Goal: Task Accomplishment & Management: Use online tool/utility

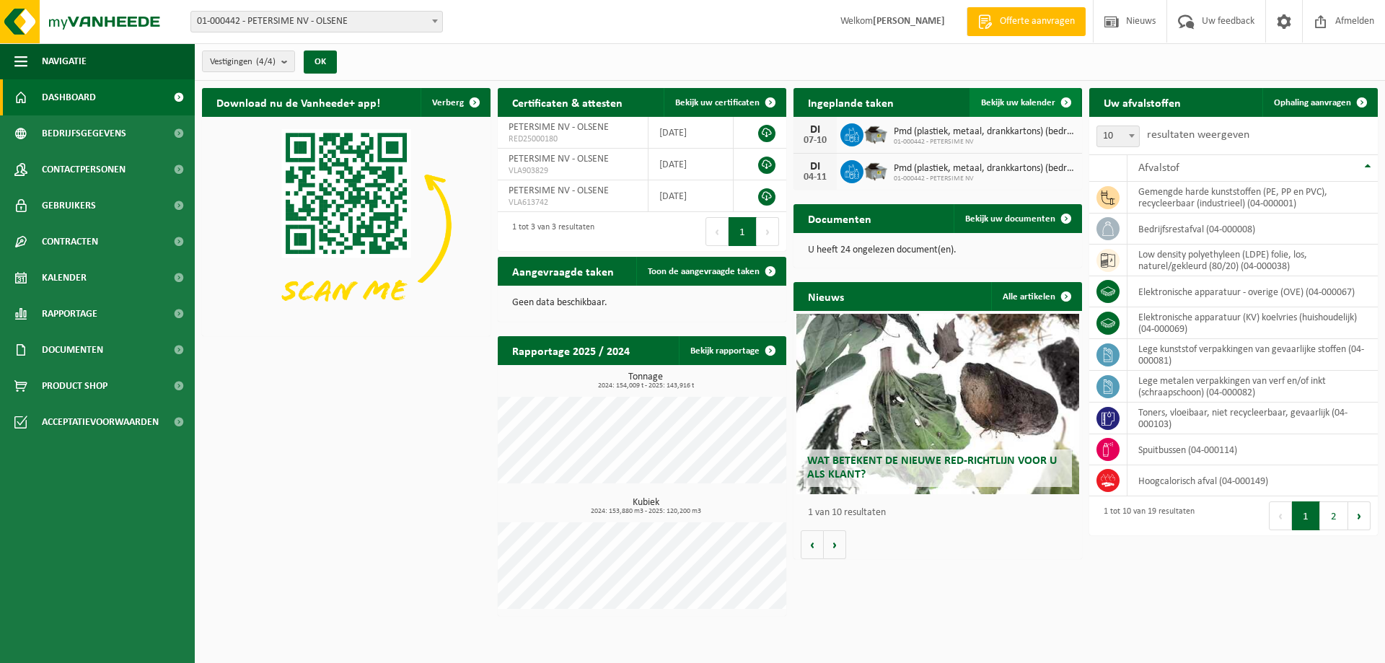
click at [1020, 104] on span "Bekijk uw kalender" at bounding box center [1018, 102] width 74 height 9
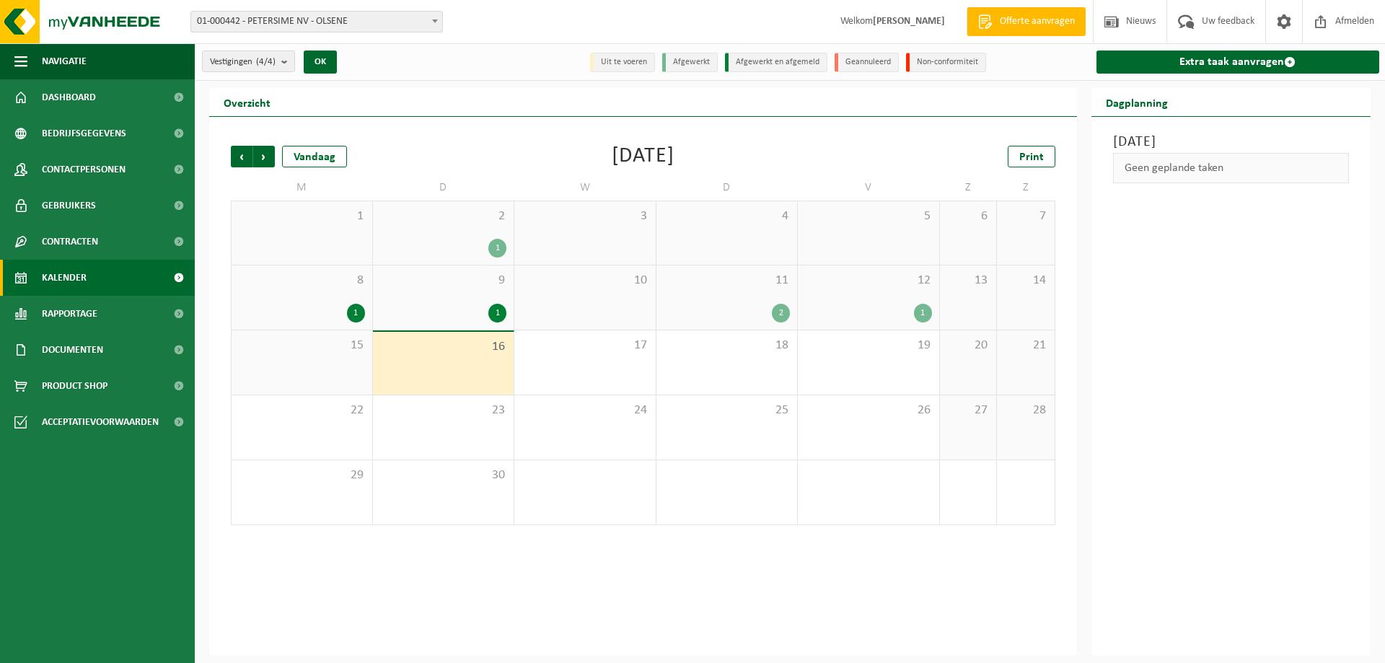
click at [716, 302] on div "11 2" at bounding box center [726, 297] width 141 height 64
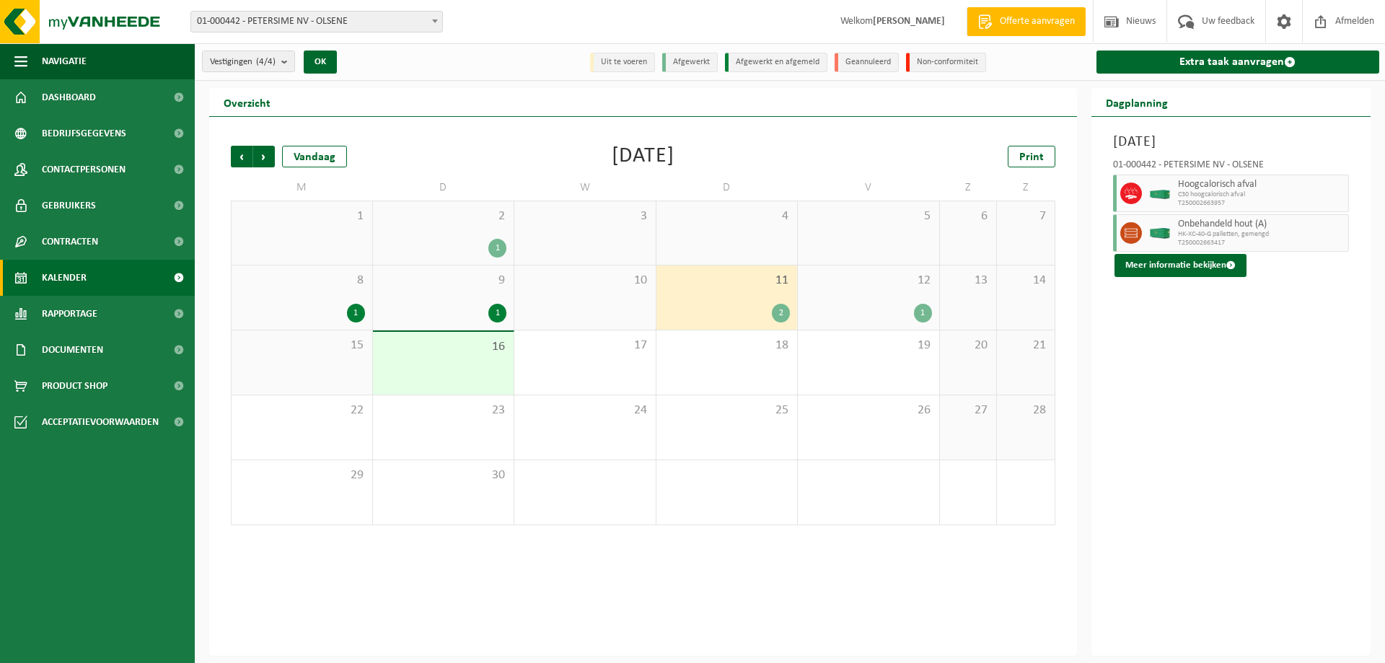
click at [873, 292] on div "12 1" at bounding box center [868, 297] width 141 height 64
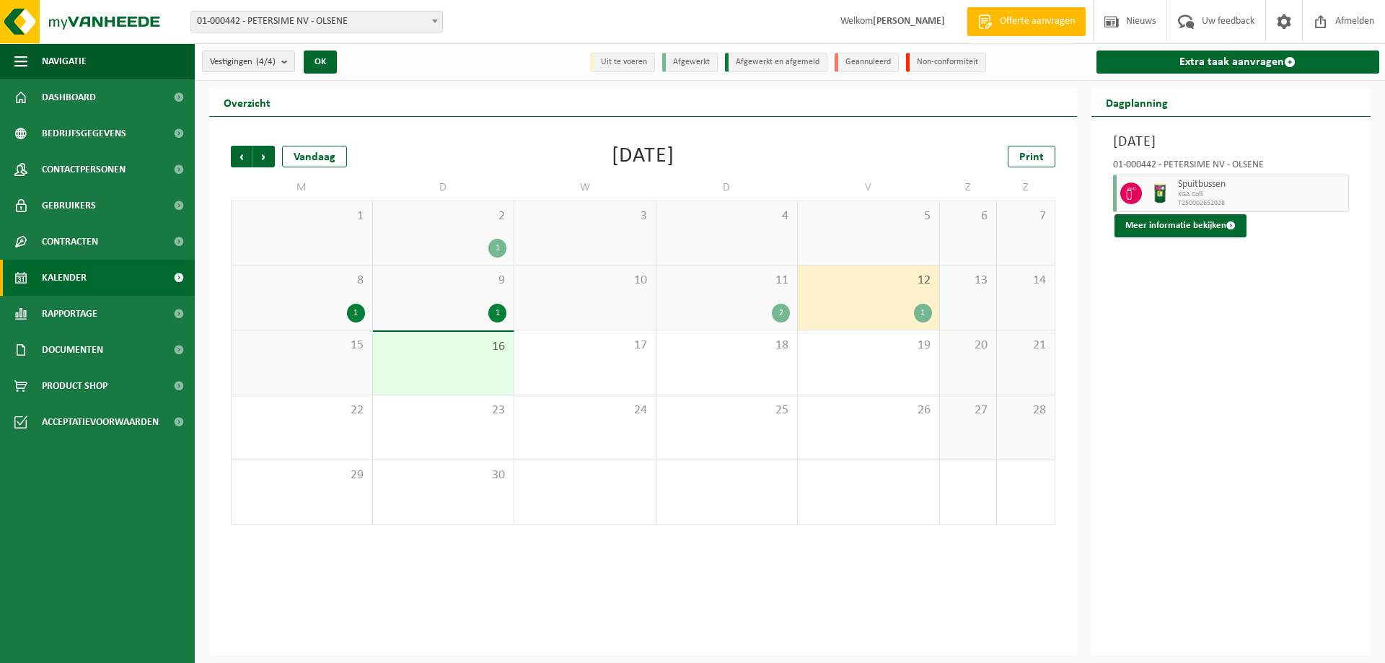
click at [418, 293] on div "9 1" at bounding box center [443, 297] width 141 height 64
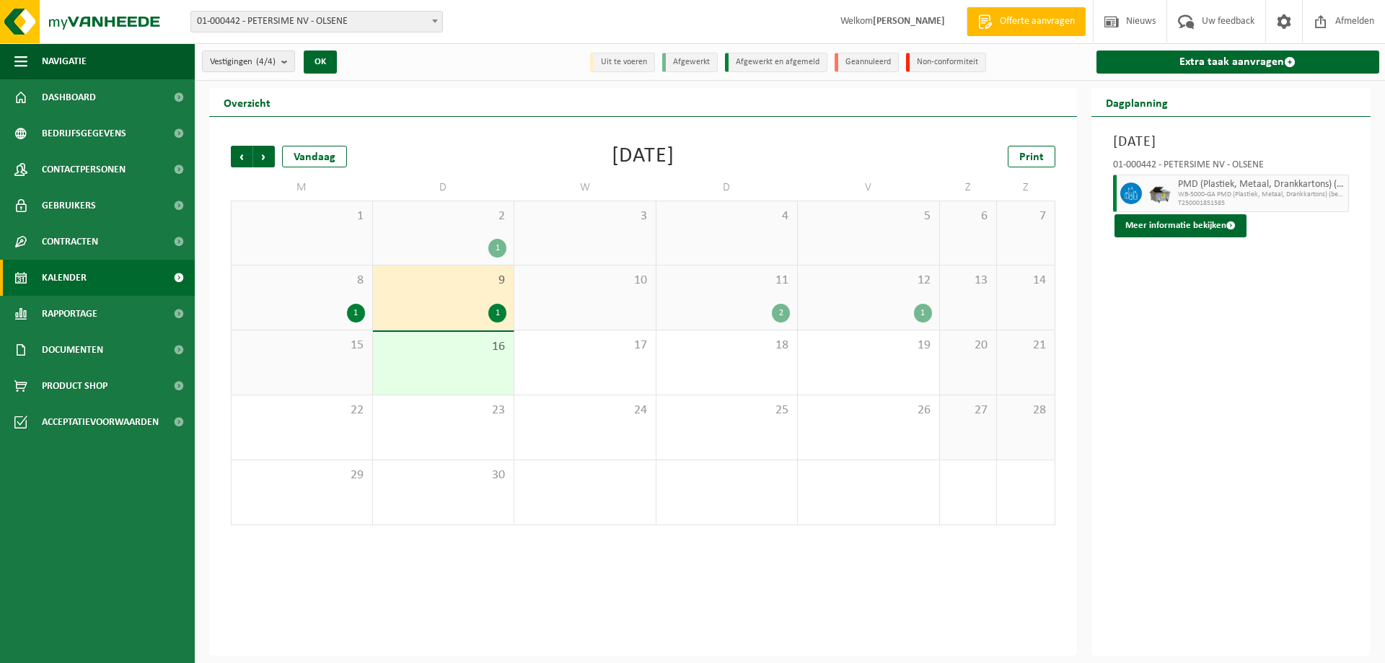
click at [315, 298] on div "8 1" at bounding box center [302, 297] width 141 height 64
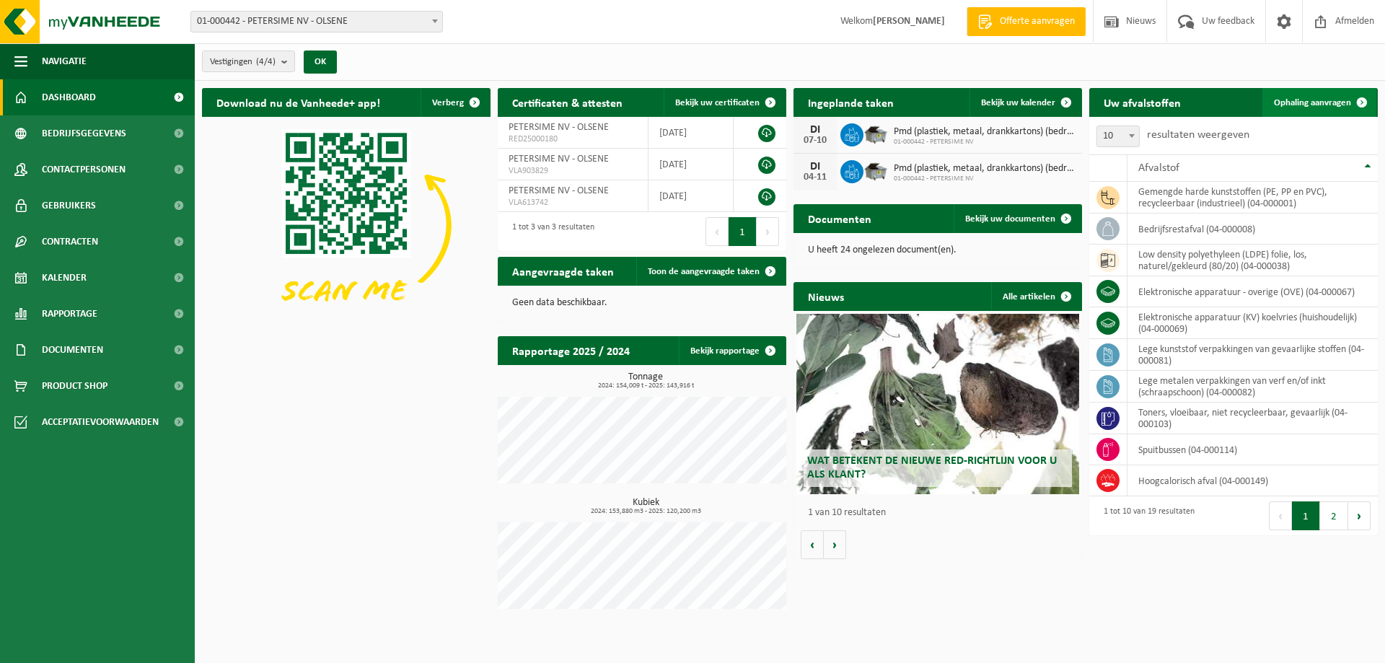
click at [1298, 98] on span "Ophaling aanvragen" at bounding box center [1312, 102] width 77 height 9
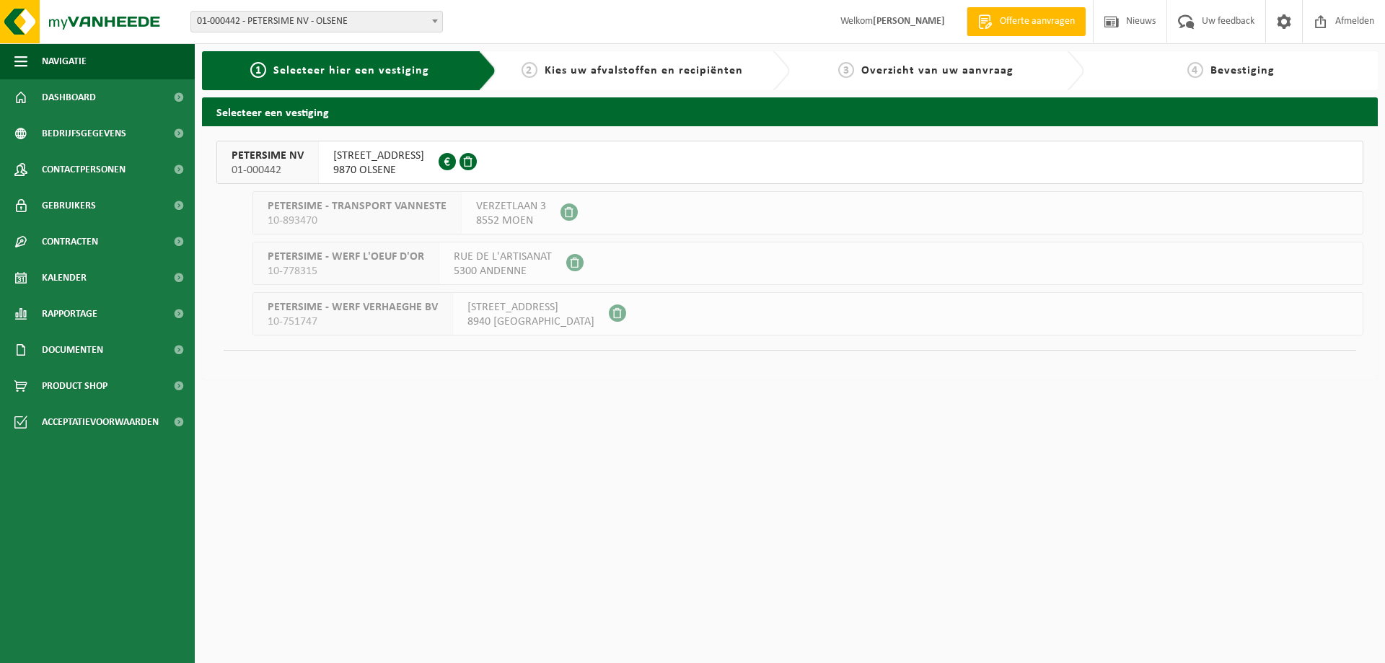
click at [572, 161] on button "PETERSIME NV 01-000442 CENTRUMSTRAAT 125 9870 OLSENE 0404.527.612" at bounding box center [789, 162] width 1147 height 43
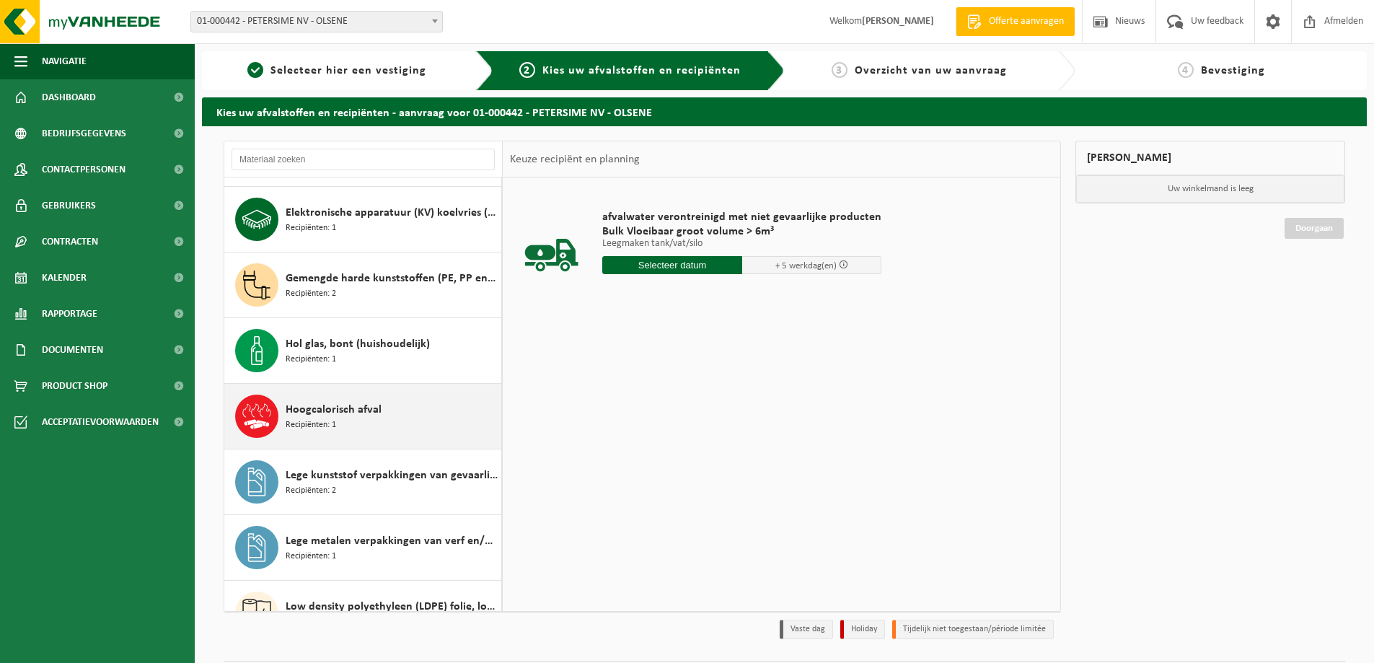
scroll to position [216, 0]
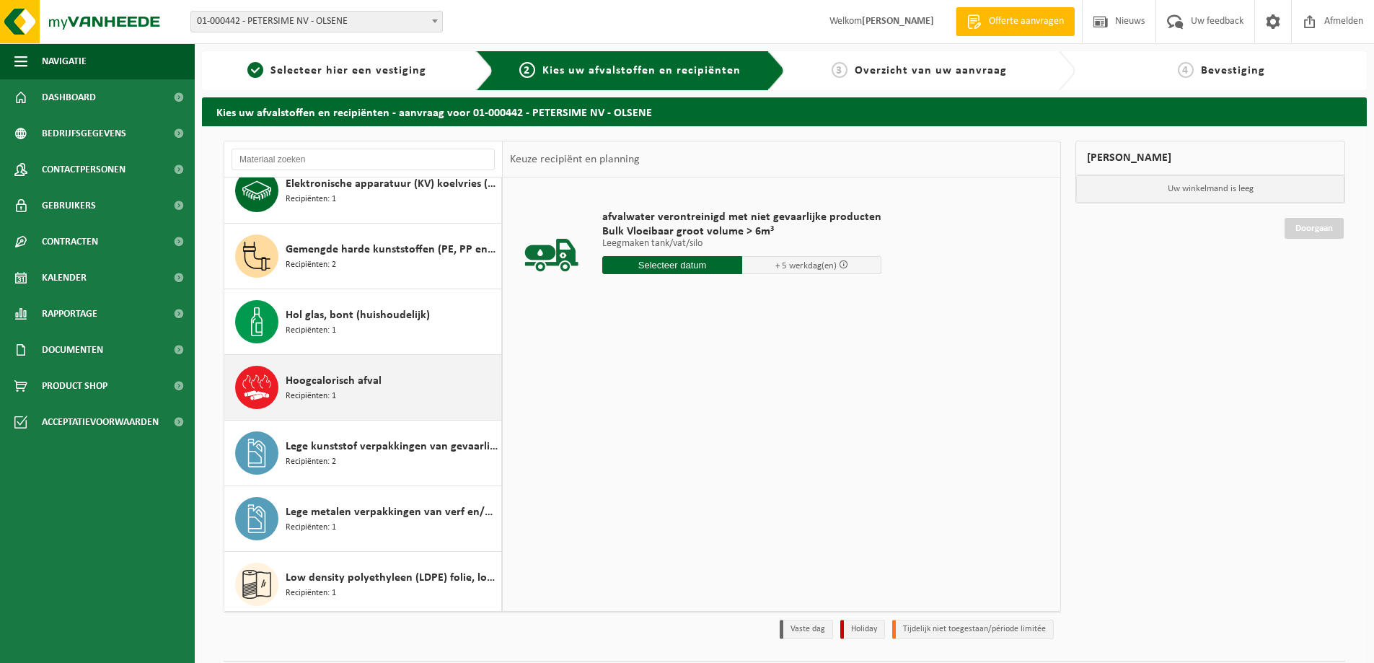
click at [404, 384] on div "Hoogcalorisch afval Recipiënten: 1" at bounding box center [392, 387] width 212 height 43
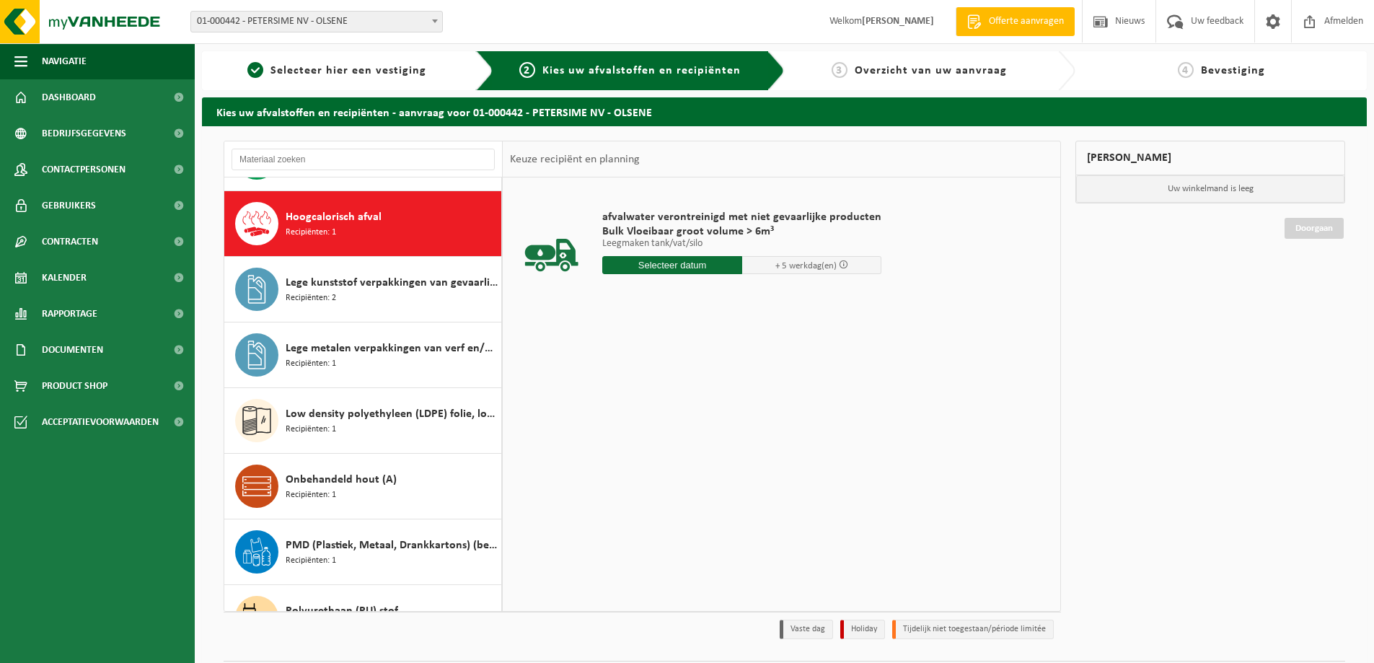
scroll to position [394, 0]
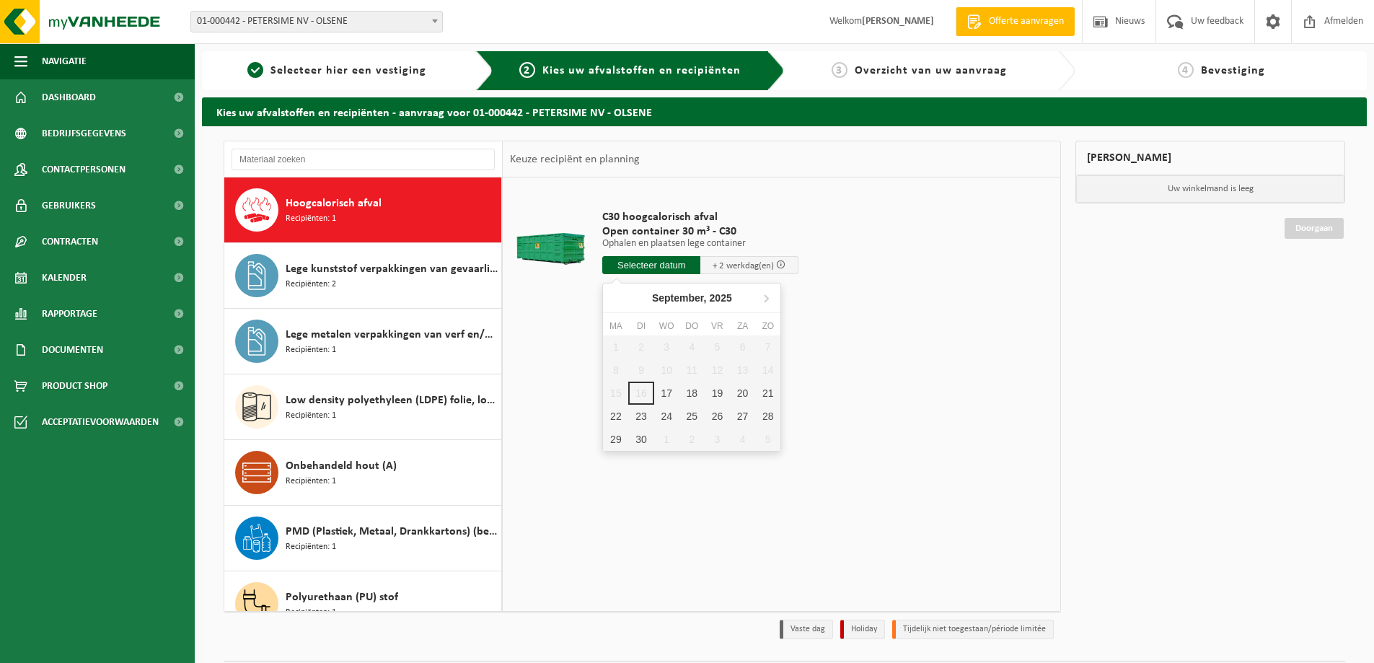
click at [661, 261] on input "text" at bounding box center [651, 265] width 98 height 18
click at [665, 387] on div "17" at bounding box center [666, 393] width 25 height 23
type input "Van 2025-09-17"
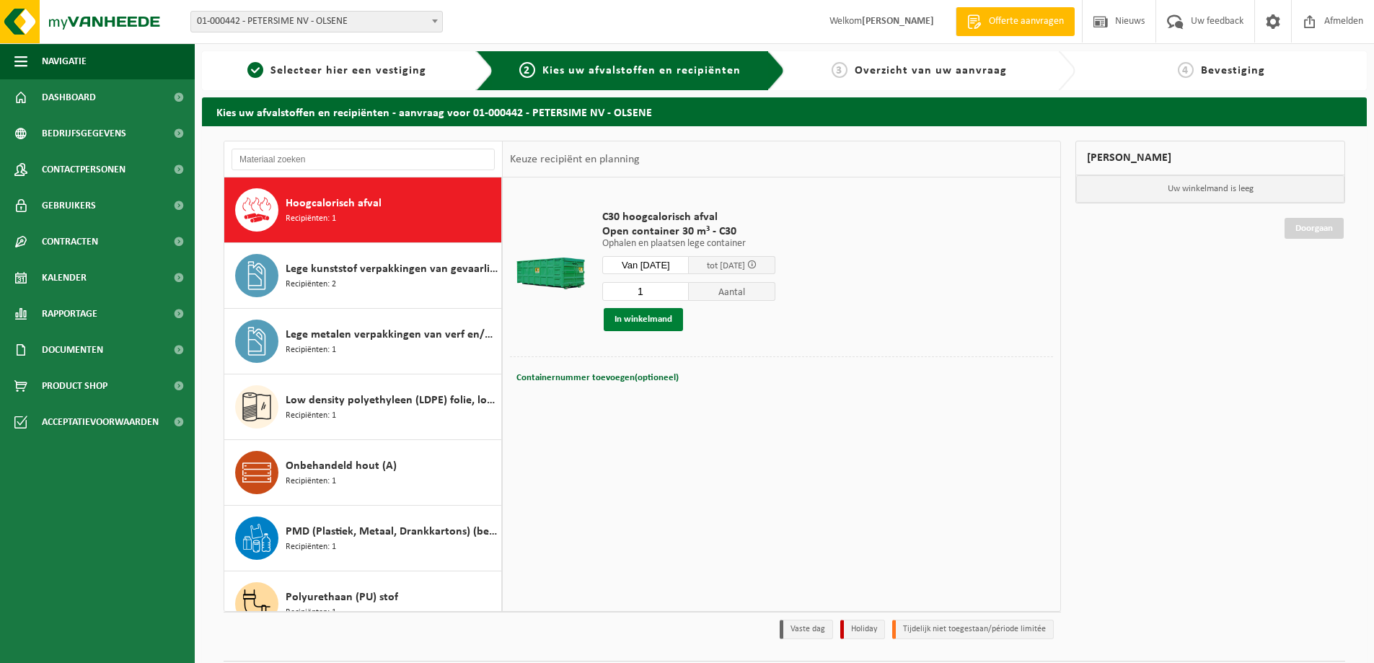
click at [655, 318] on button "In winkelmand" at bounding box center [643, 319] width 79 height 23
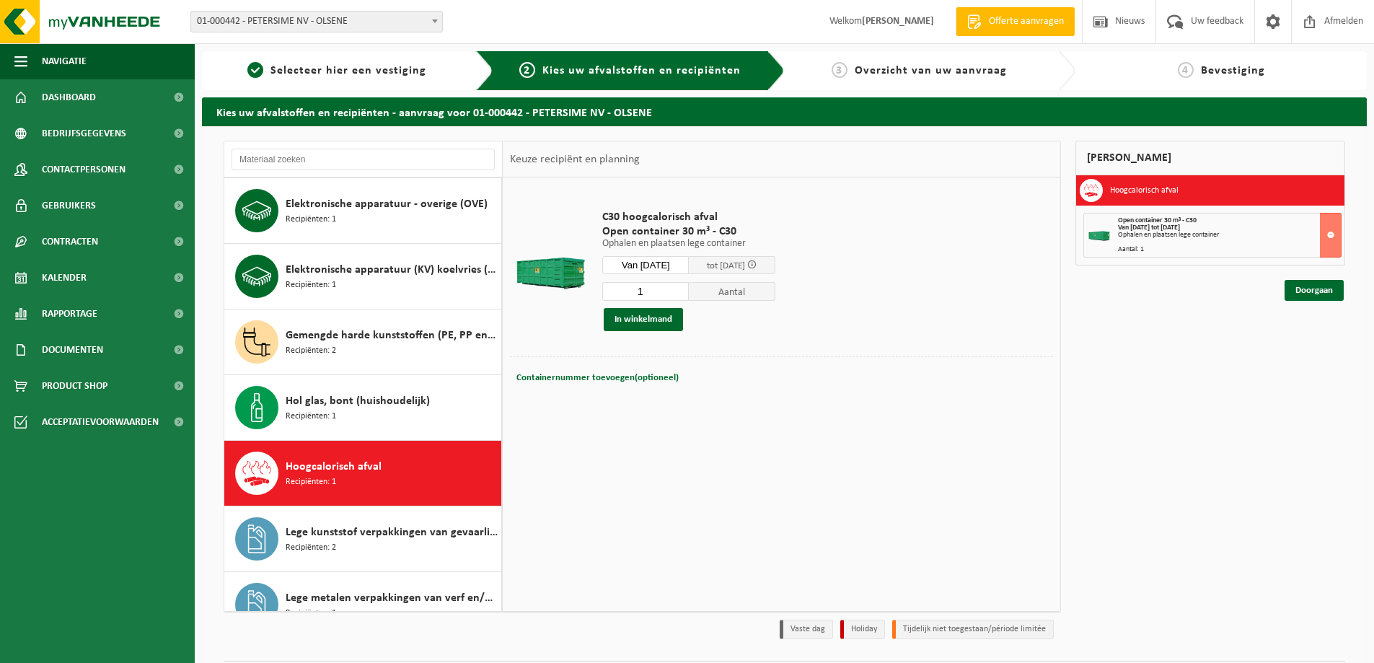
scroll to position [105, 0]
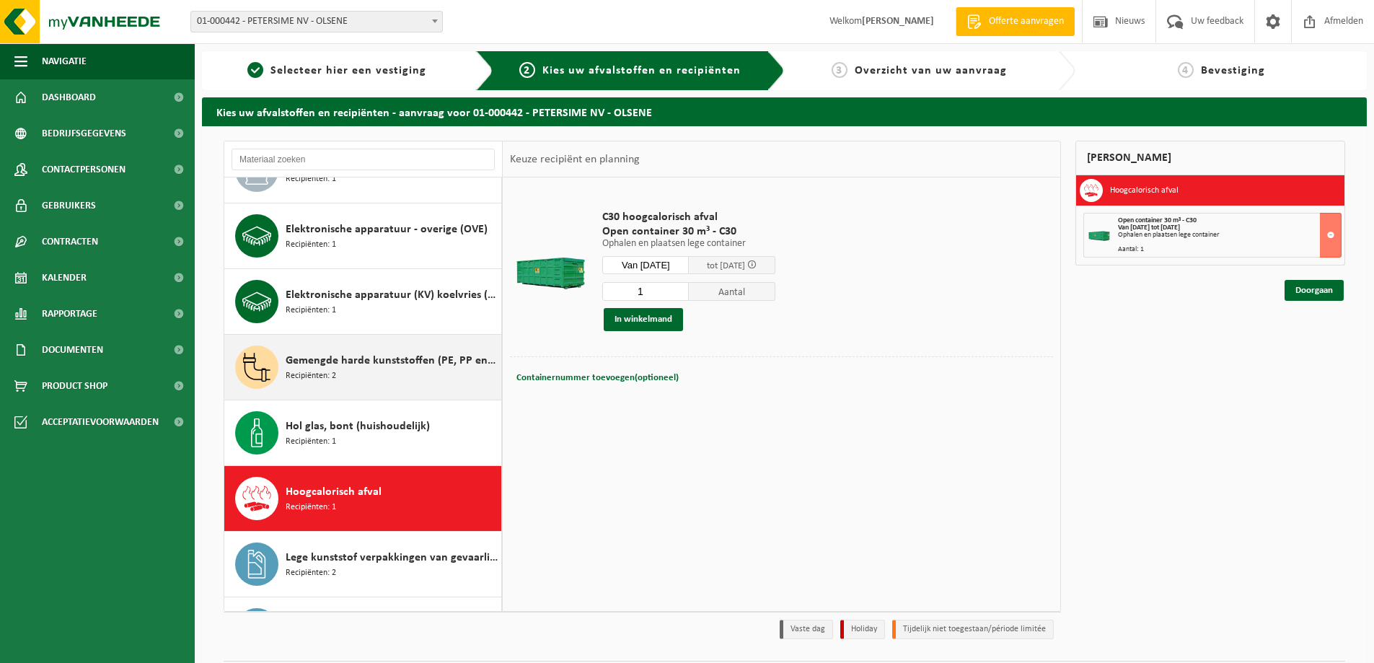
click at [387, 363] on span "Gemengde harde kunststoffen (PE, PP en PVC), recycleerbaar (industrieel)" at bounding box center [392, 360] width 212 height 17
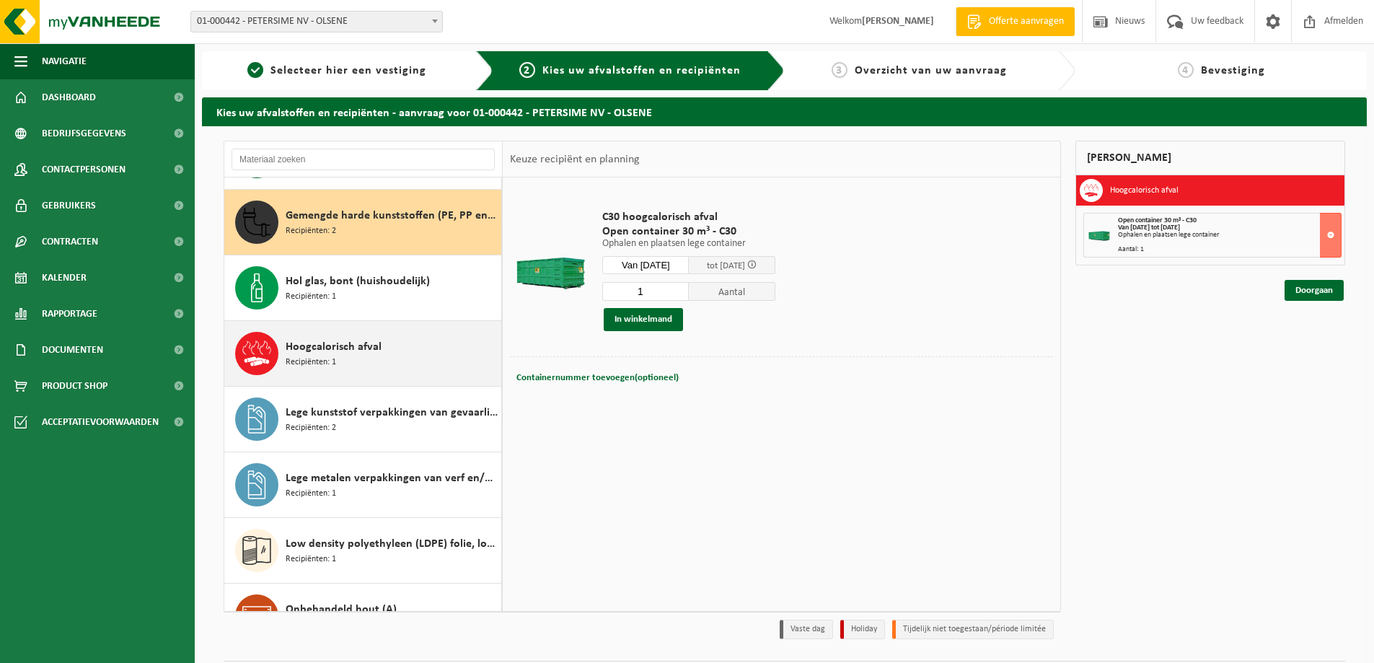
scroll to position [263, 0]
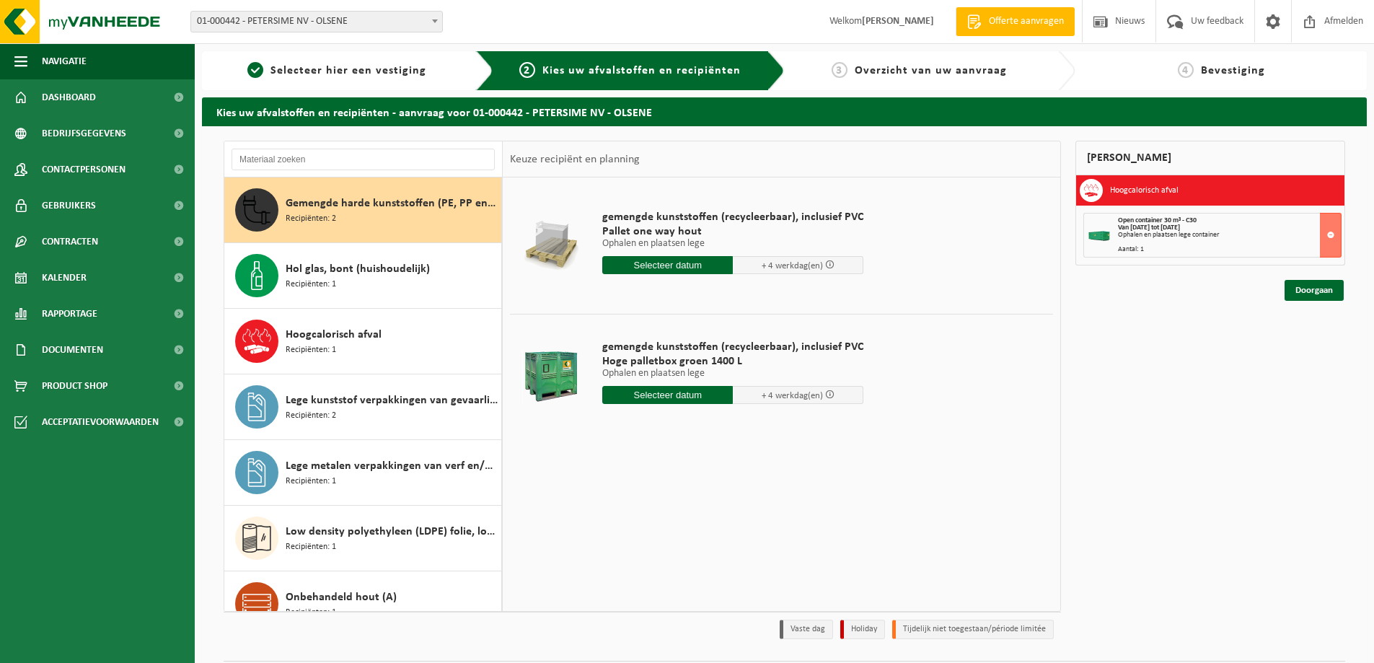
click at [659, 392] on input "text" at bounding box center [667, 395] width 131 height 18
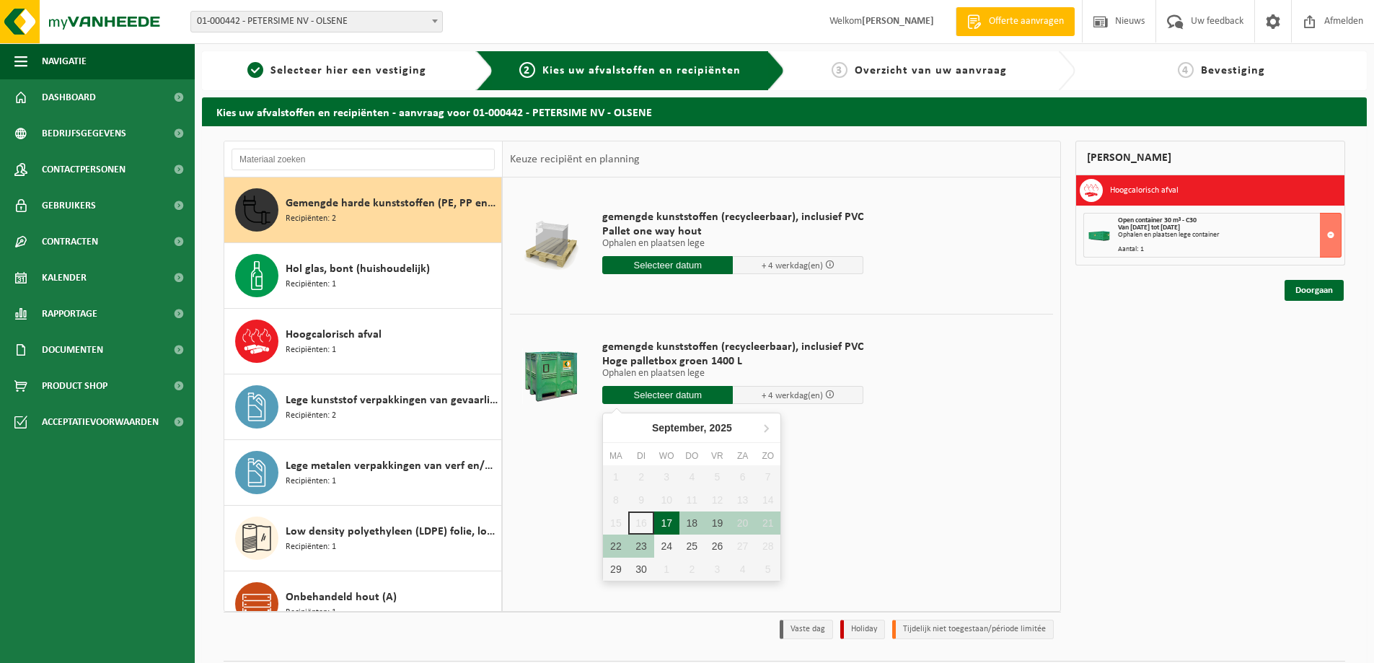
click at [667, 524] on div "17" at bounding box center [666, 522] width 25 height 23
type input "Van 2025-09-17"
type input "2025-09-17"
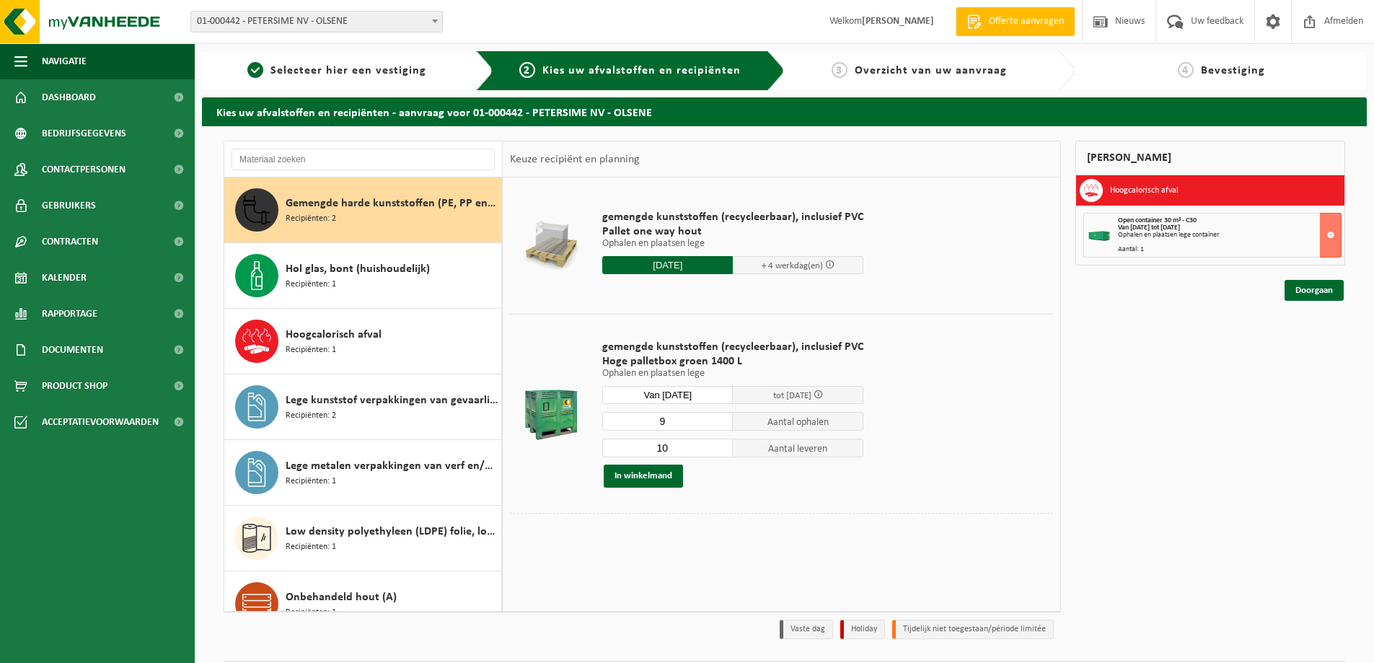
click at [718, 425] on input "9" at bounding box center [667, 421] width 131 height 19
click at [718, 425] on input "8" at bounding box center [667, 421] width 131 height 19
click at [718, 425] on input "7" at bounding box center [667, 421] width 131 height 19
type input "6"
click at [718, 425] on input "6" at bounding box center [667, 421] width 131 height 19
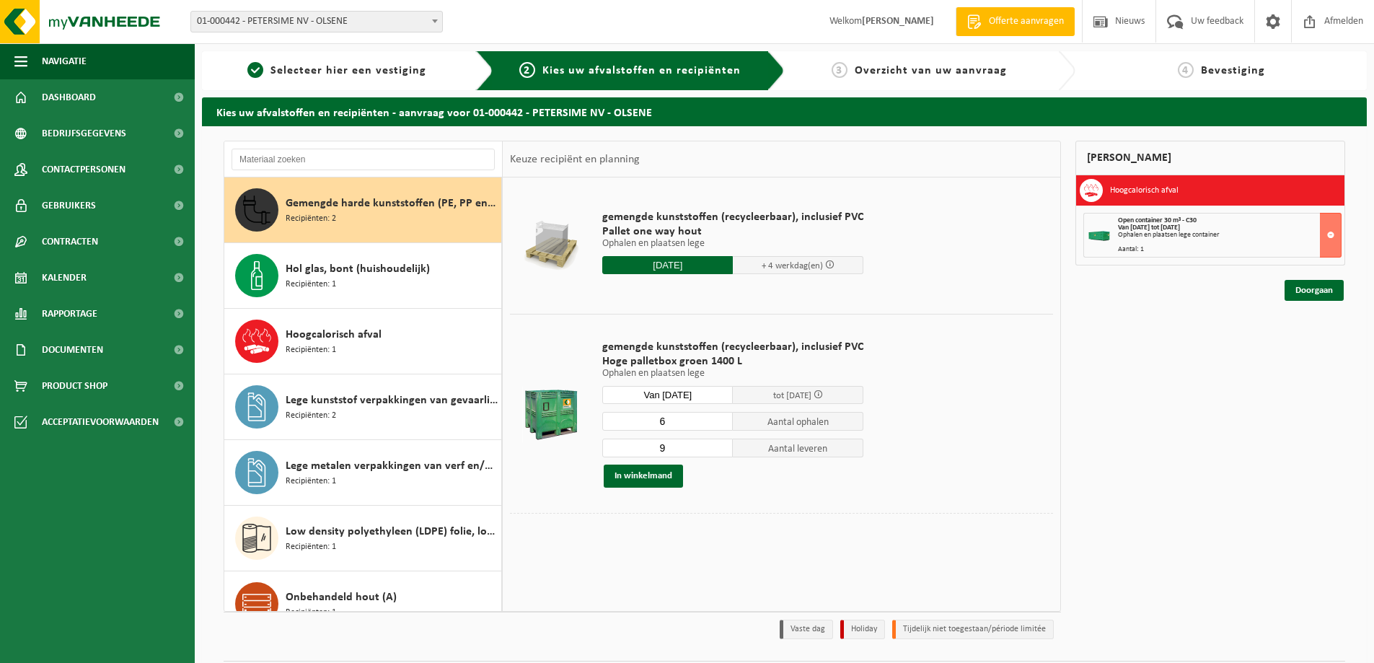
click at [718, 452] on input "9" at bounding box center [667, 448] width 131 height 19
click at [718, 452] on input "8" at bounding box center [667, 448] width 131 height 19
click at [718, 452] on input "7" at bounding box center [667, 448] width 131 height 19
type input "6"
click at [718, 452] on input "6" at bounding box center [667, 448] width 131 height 19
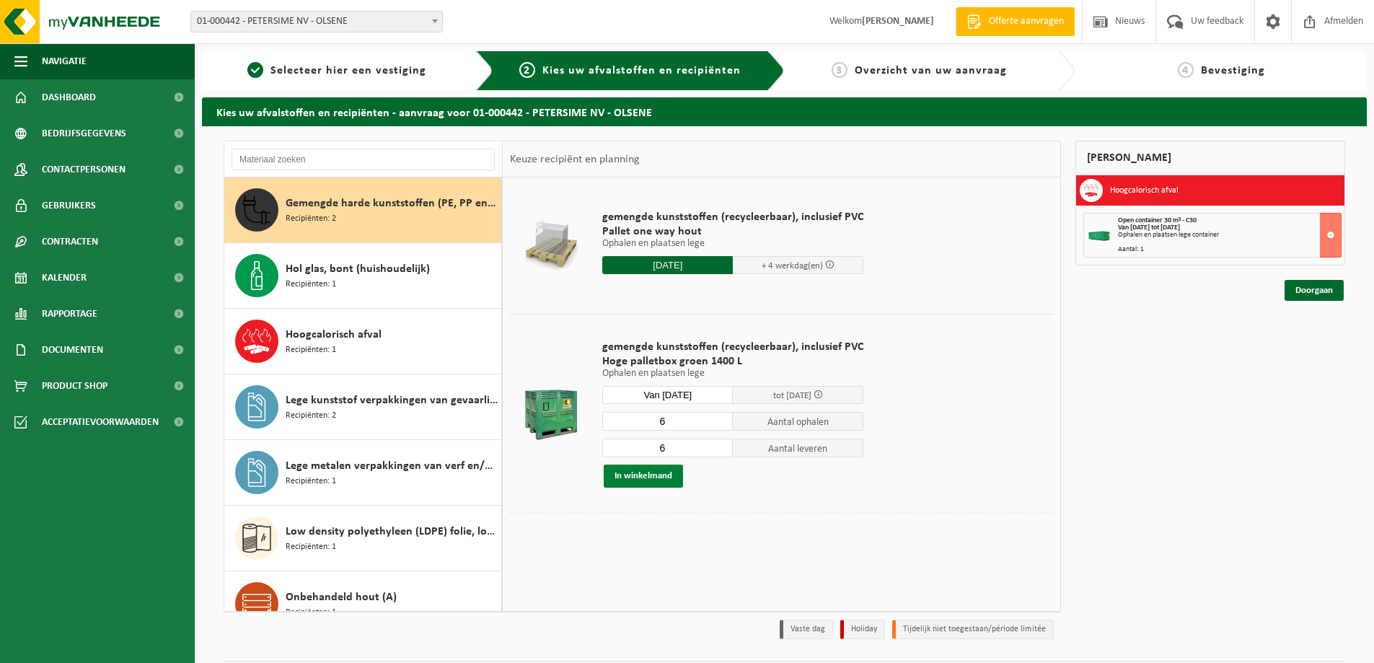
click at [643, 476] on button "In winkelmand" at bounding box center [643, 476] width 79 height 23
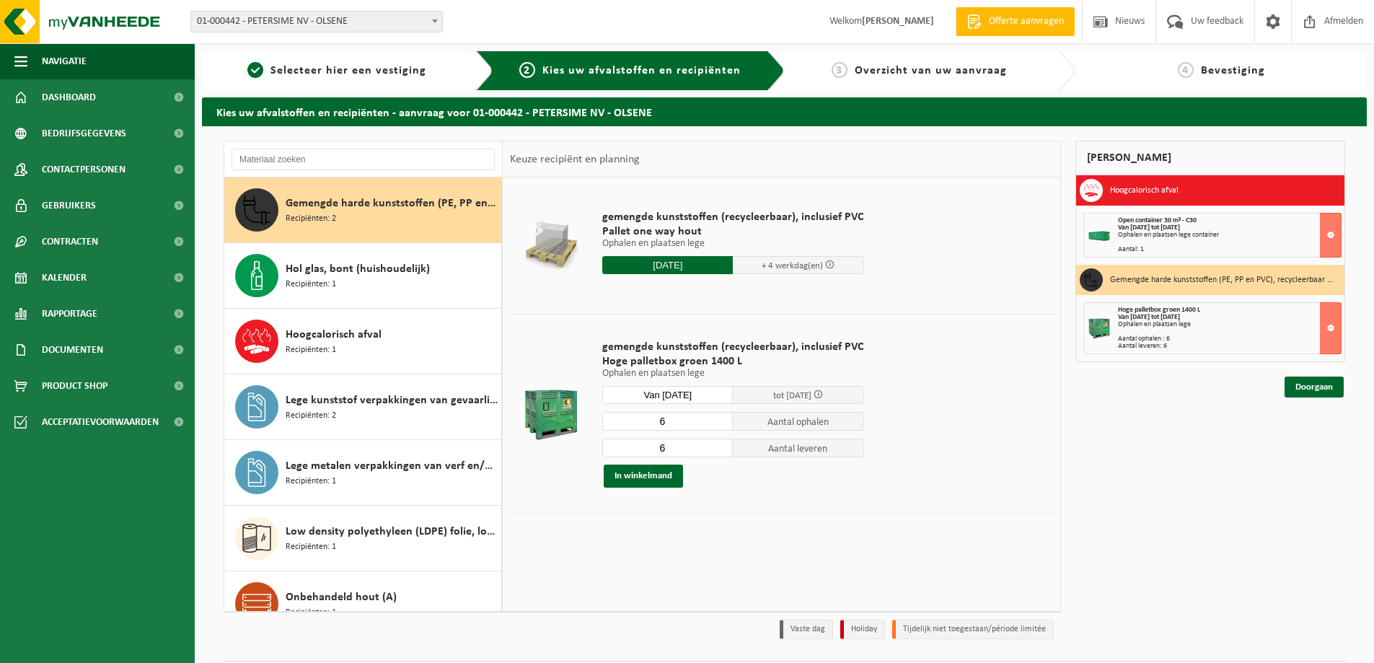
drag, startPoint x: 1303, startPoint y: 385, endPoint x: 1078, endPoint y: 452, distance: 235.5
click at [1078, 452] on div "Mijn winkelmand Hoogcalorisch afval Open container 30 m³ - C30 Van 2025-09-17 t…" at bounding box center [1210, 394] width 284 height 506
click at [1308, 383] on link "Doorgaan" at bounding box center [1314, 387] width 59 height 21
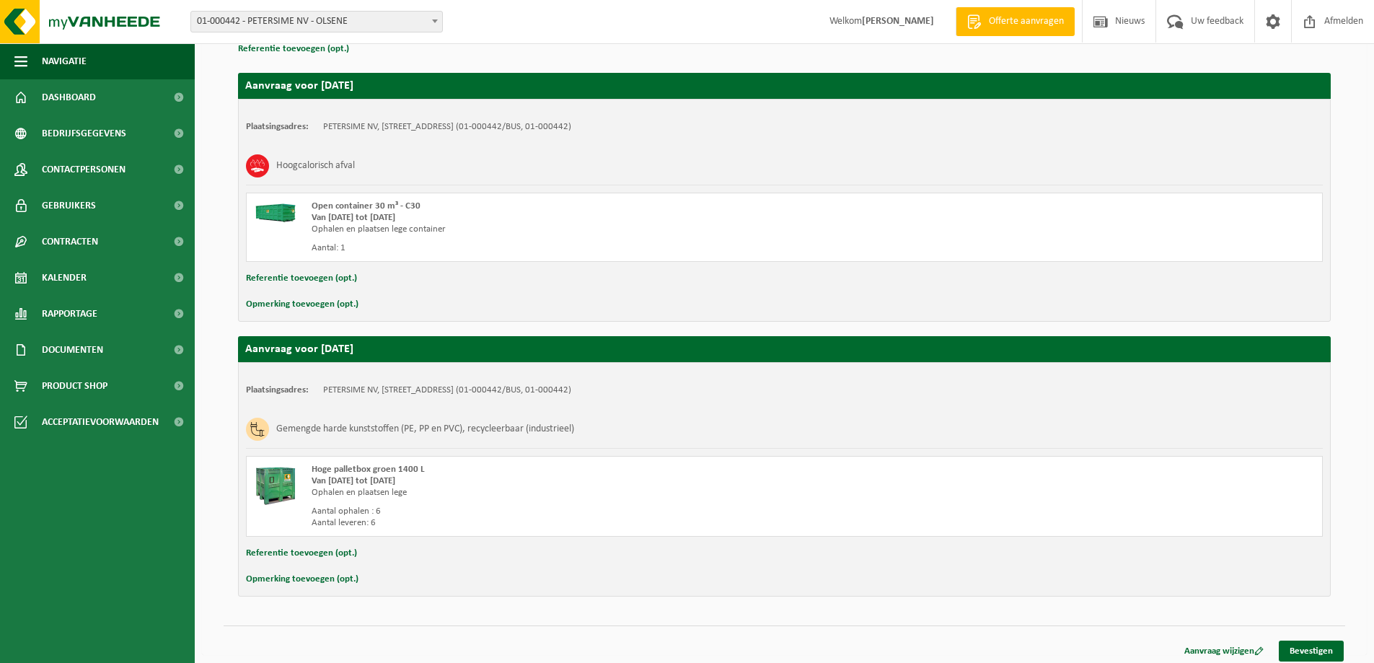
scroll to position [231, 0]
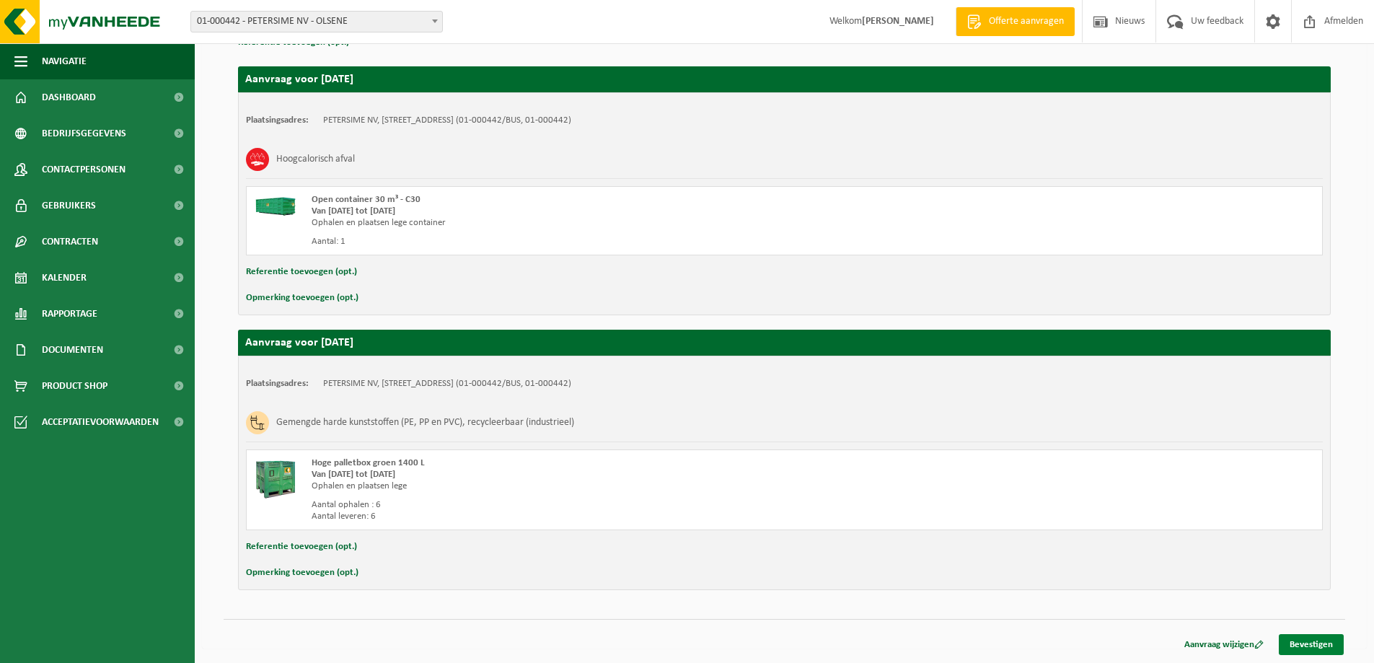
click at [1300, 639] on link "Bevestigen" at bounding box center [1311, 644] width 65 height 21
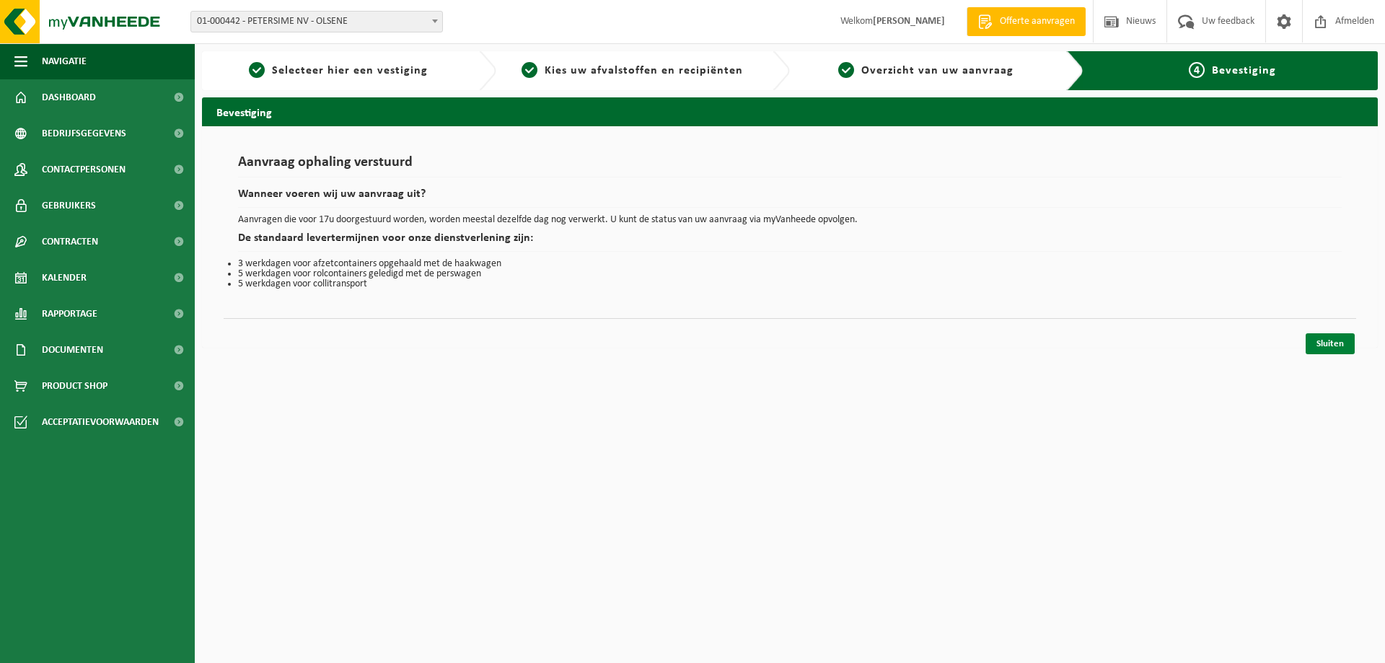
click at [1328, 343] on link "Sluiten" at bounding box center [1330, 343] width 49 height 21
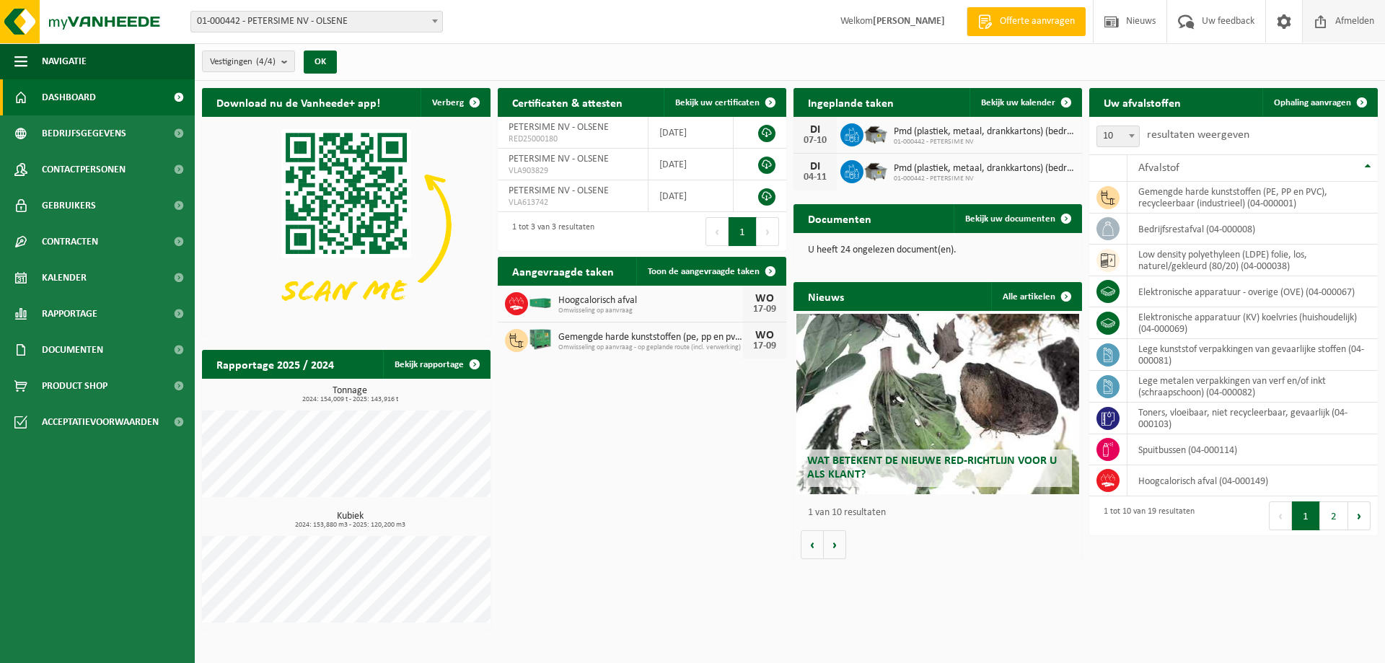
click at [1353, 19] on span "Afmelden" at bounding box center [1355, 21] width 46 height 43
